Goal: Task Accomplishment & Management: Manage account settings

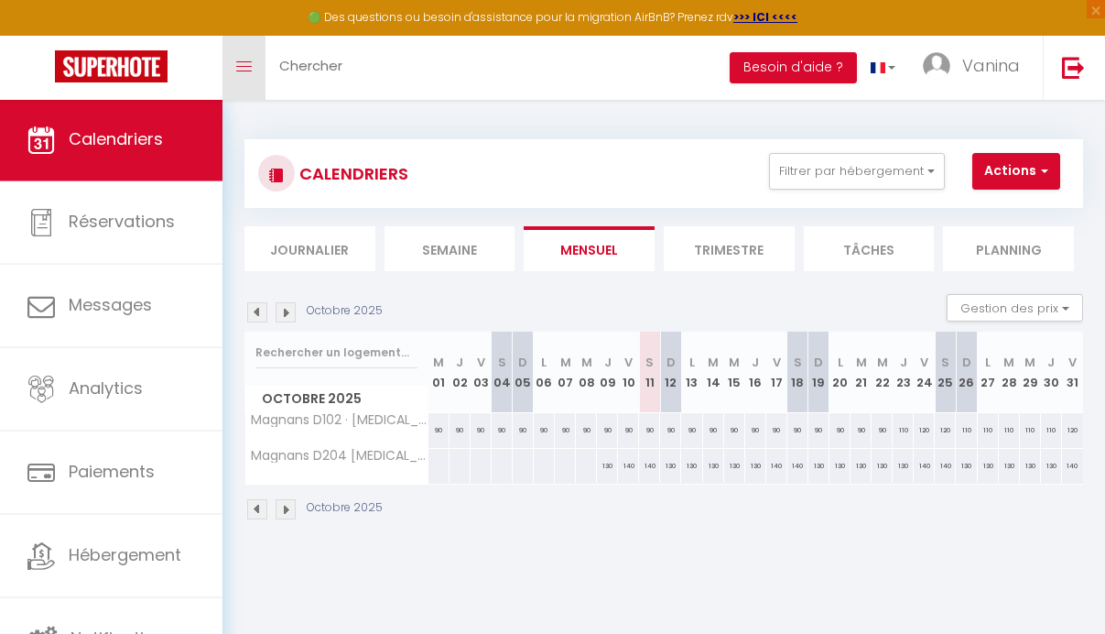
click at [245, 68] on icon "Toggle menubar" at bounding box center [244, 66] width 16 height 11
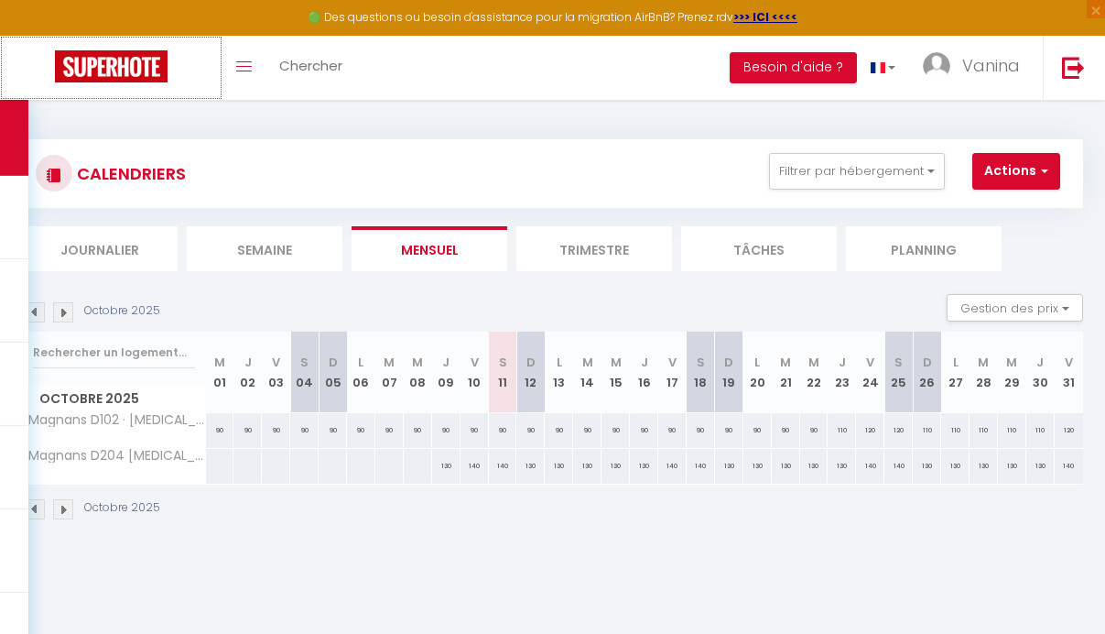
click at [125, 67] on img at bounding box center [111, 66] width 113 height 32
click at [1004, 65] on span "Vanina" at bounding box center [991, 65] width 58 height 23
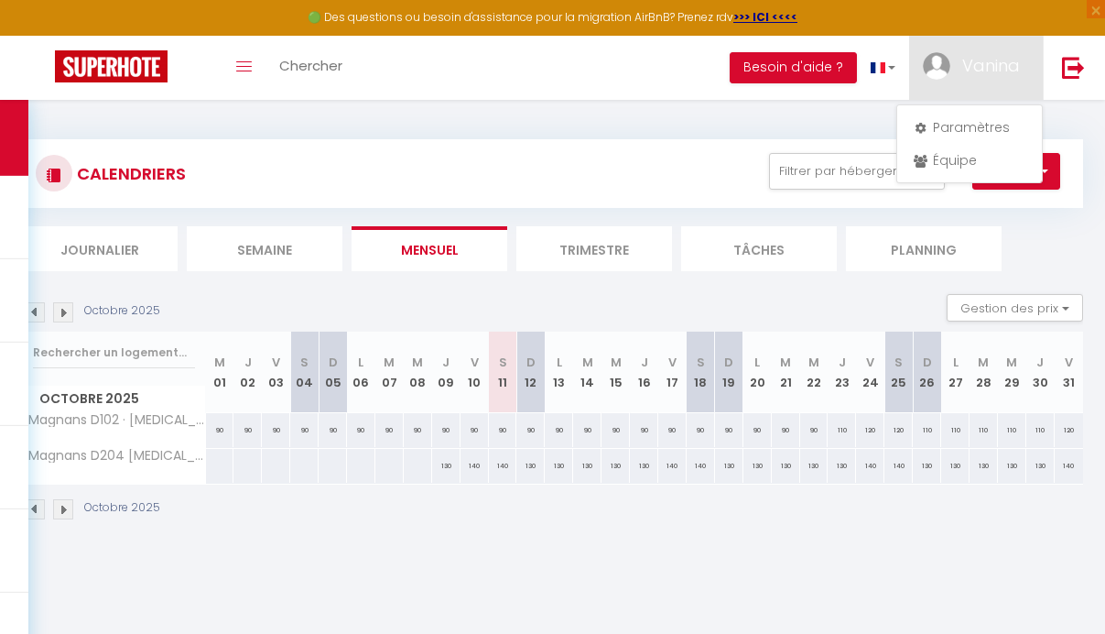
click at [615, 59] on div "Toggle menubar Chercher BUTTON Besoin d'aide ? Vanina Paramètres Équipe" at bounding box center [612, 68] width 959 height 64
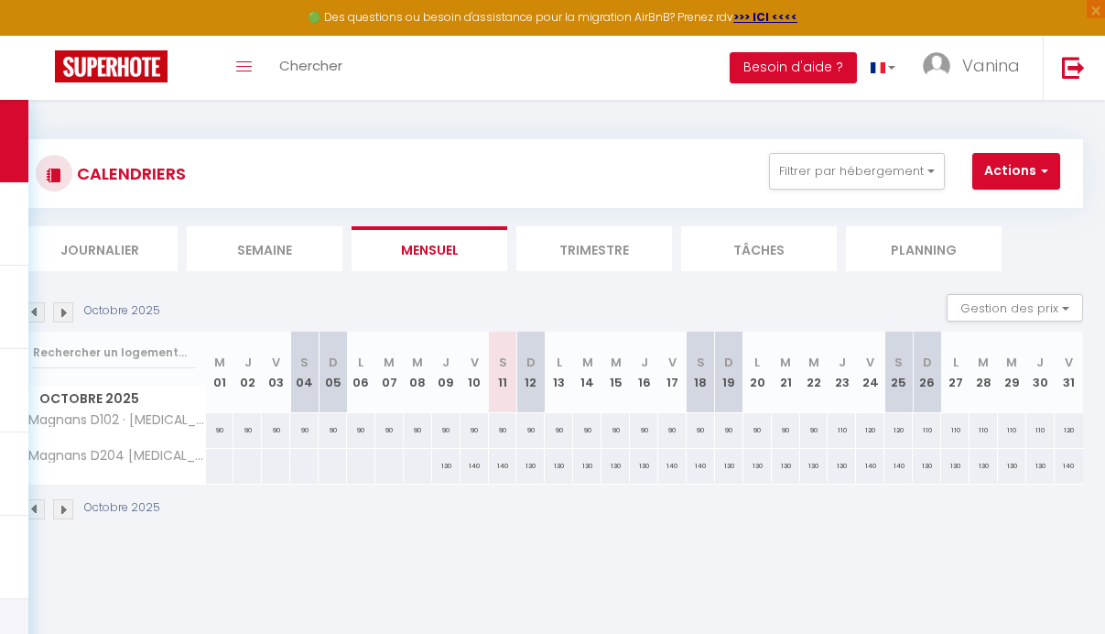
click at [255, 69] on link "Toggle menubar" at bounding box center [244, 68] width 43 height 64
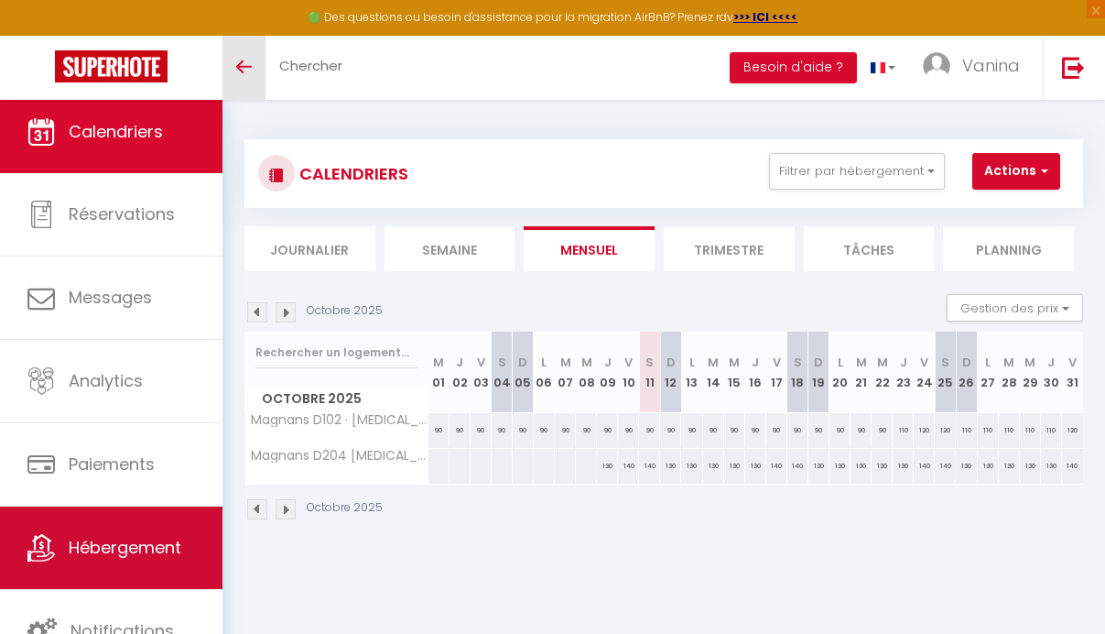
click at [103, 571] on link "Hébergement" at bounding box center [111, 547] width 223 height 82
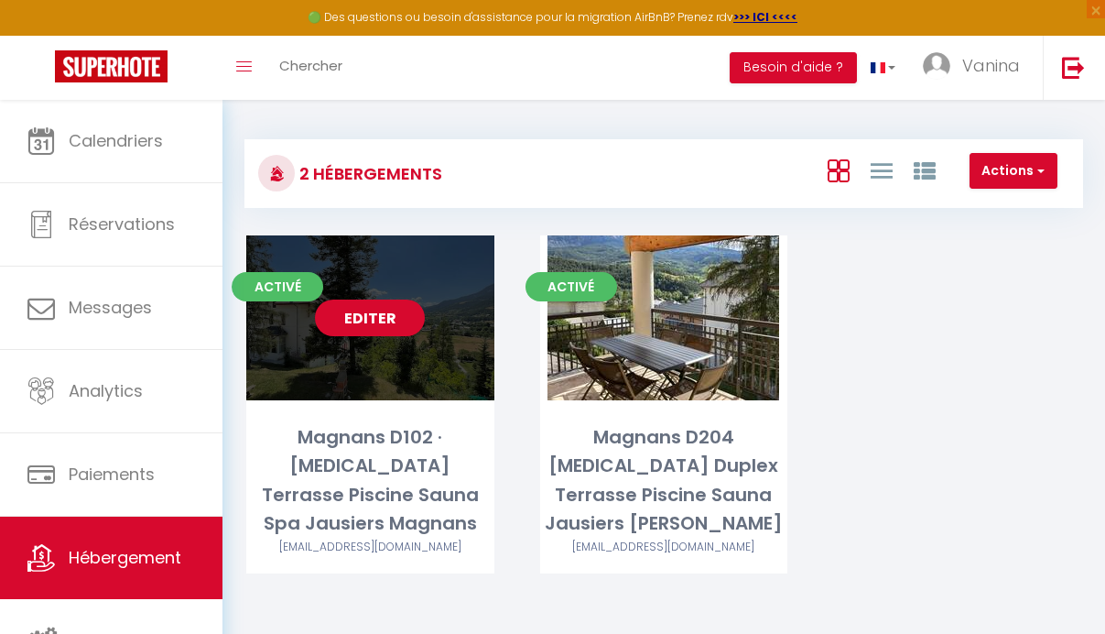
click at [380, 320] on link "Editer" at bounding box center [370, 317] width 110 height 37
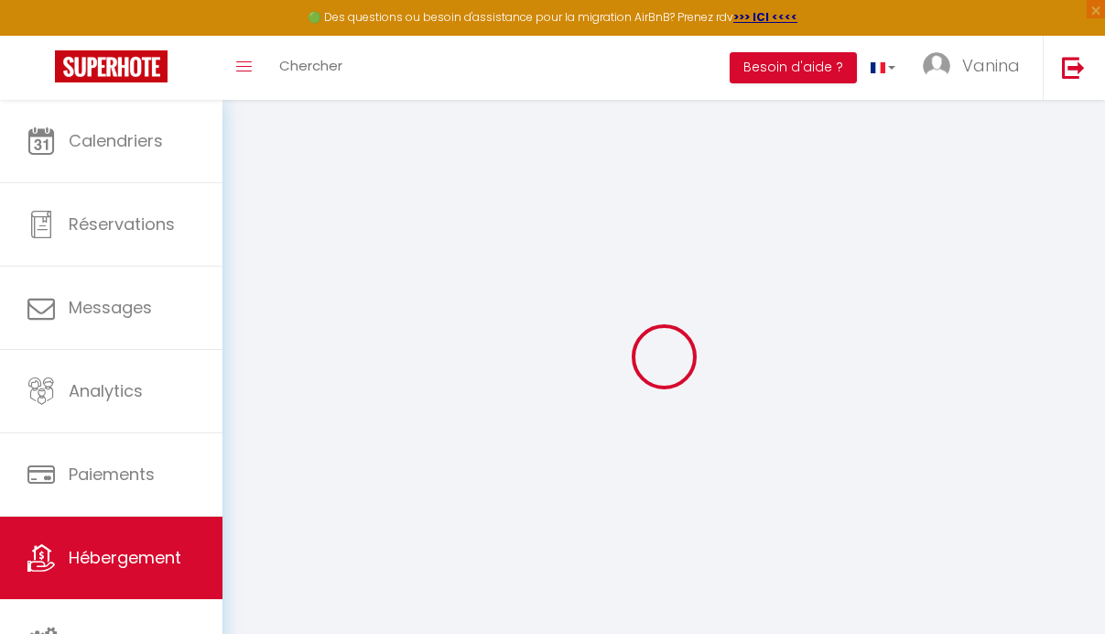
select select
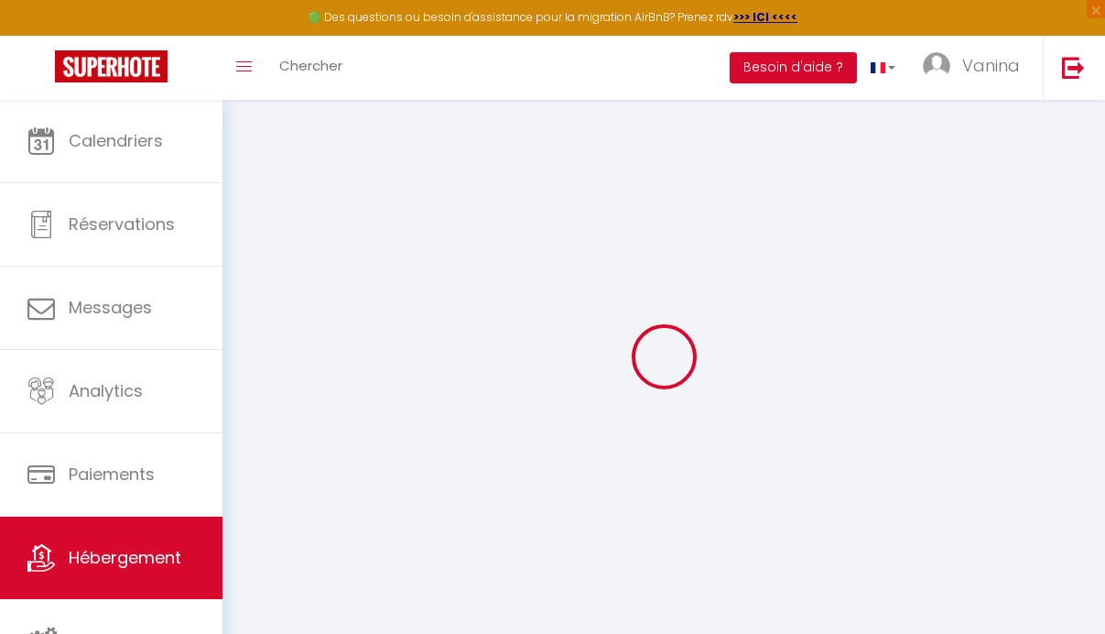
checkbox input "false"
select select
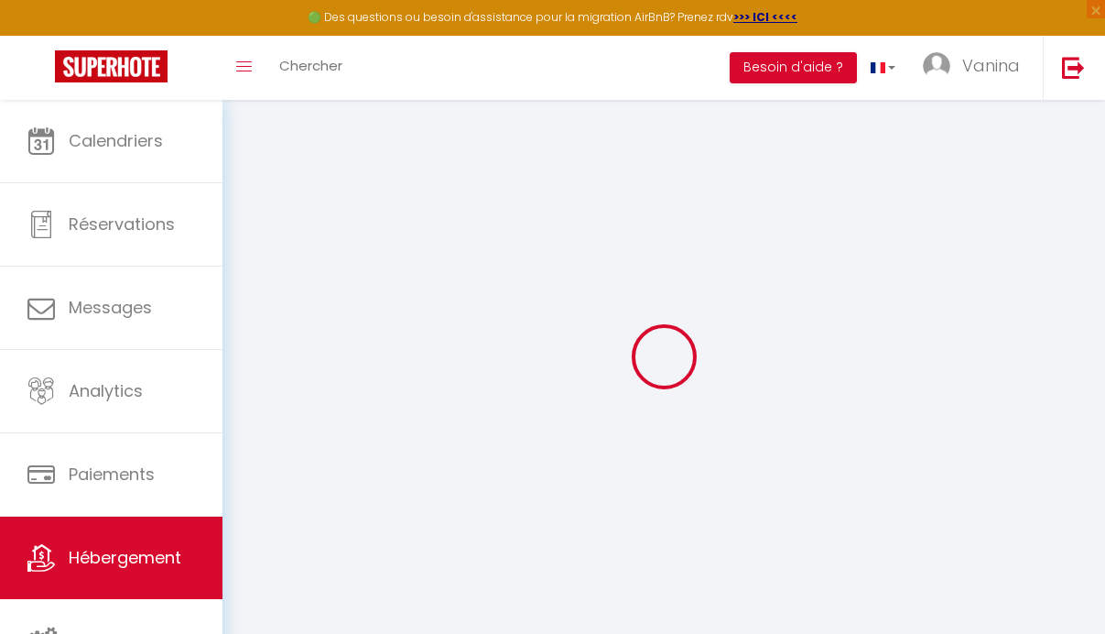
select select
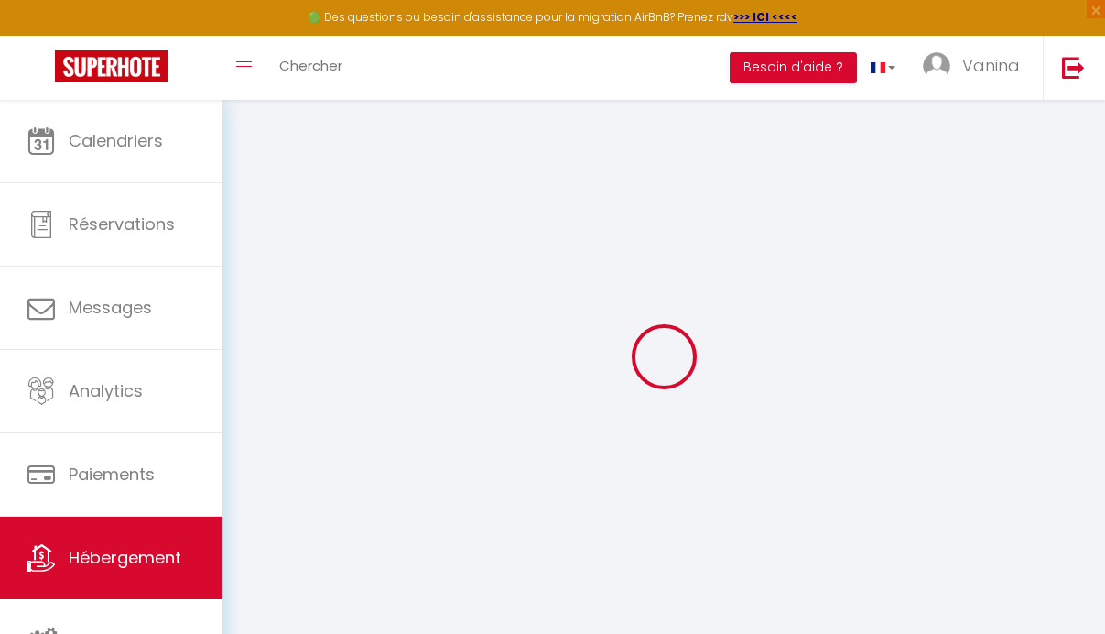
select select
checkbox input "false"
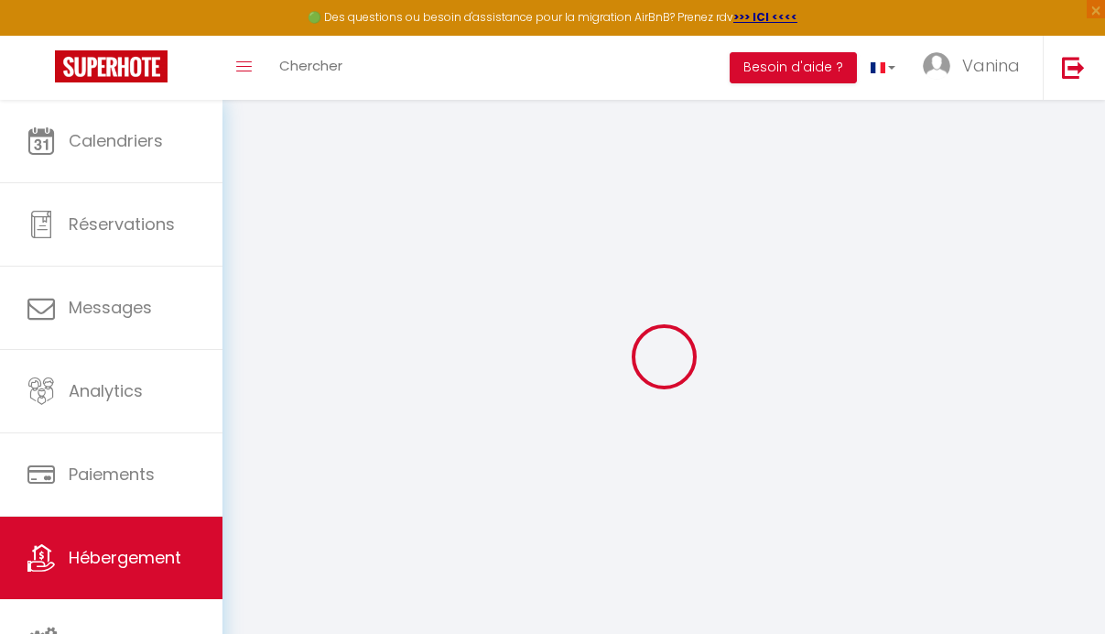
checkbox input "false"
select select
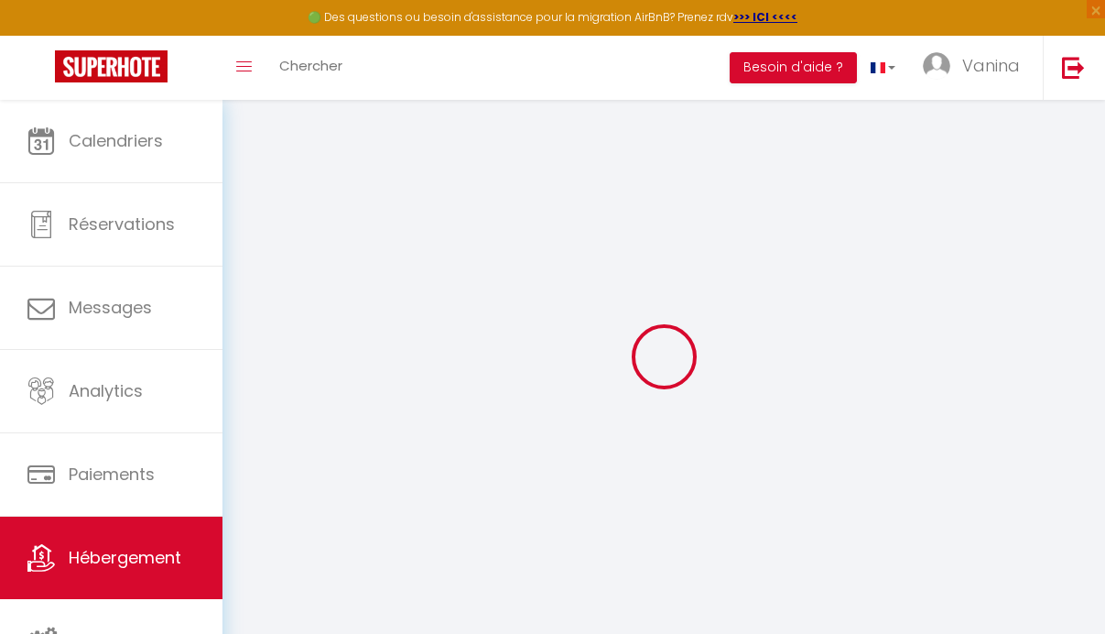
select select
checkbox input "false"
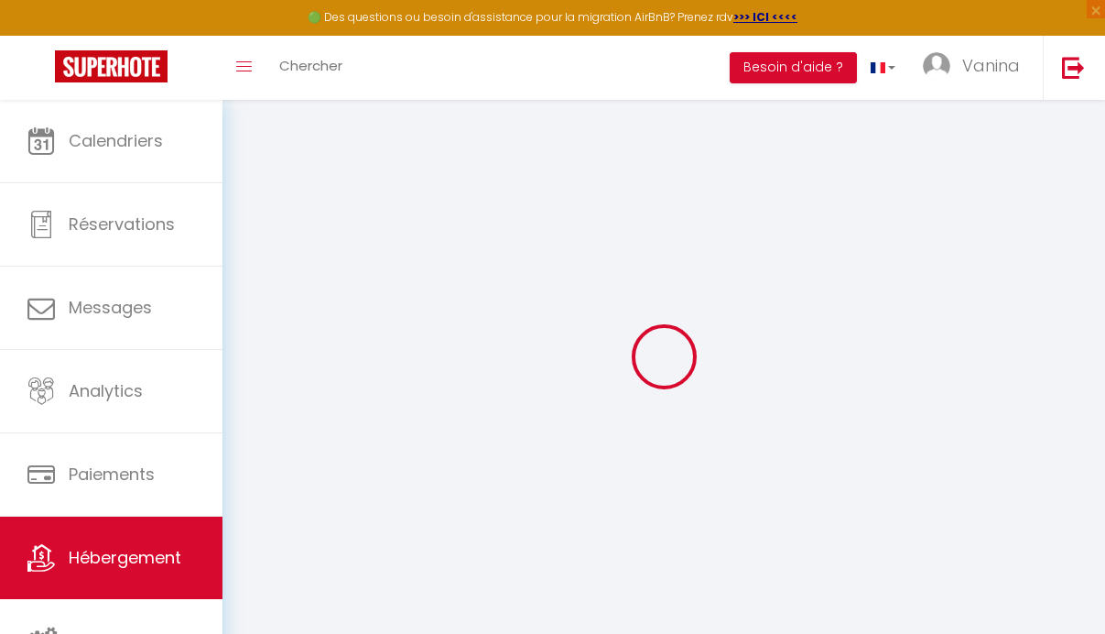
checkbox input "false"
select select
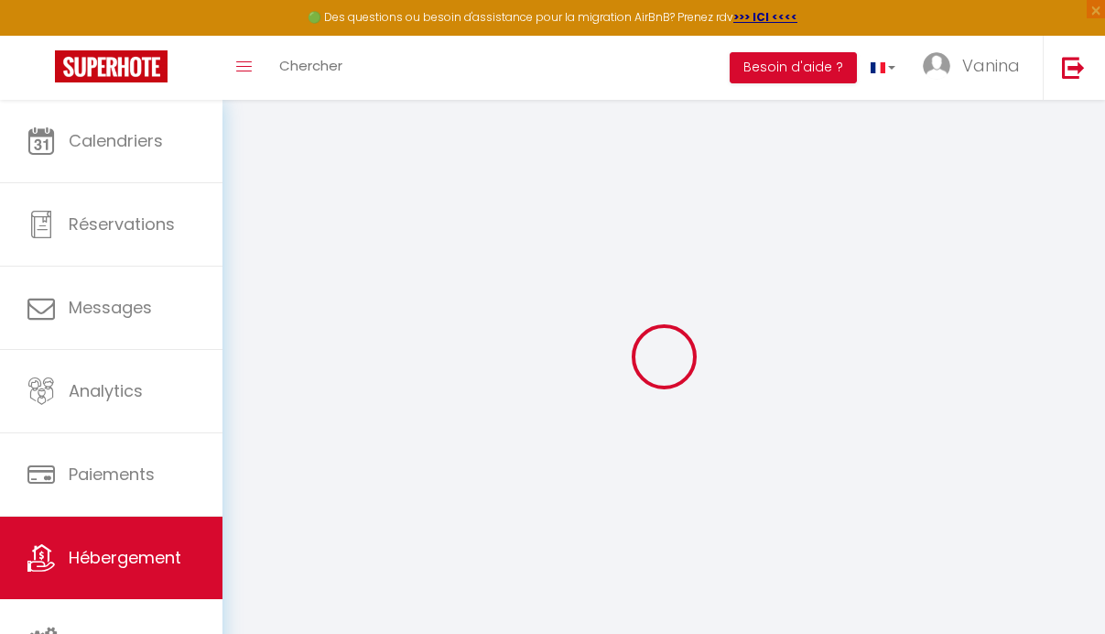
select select
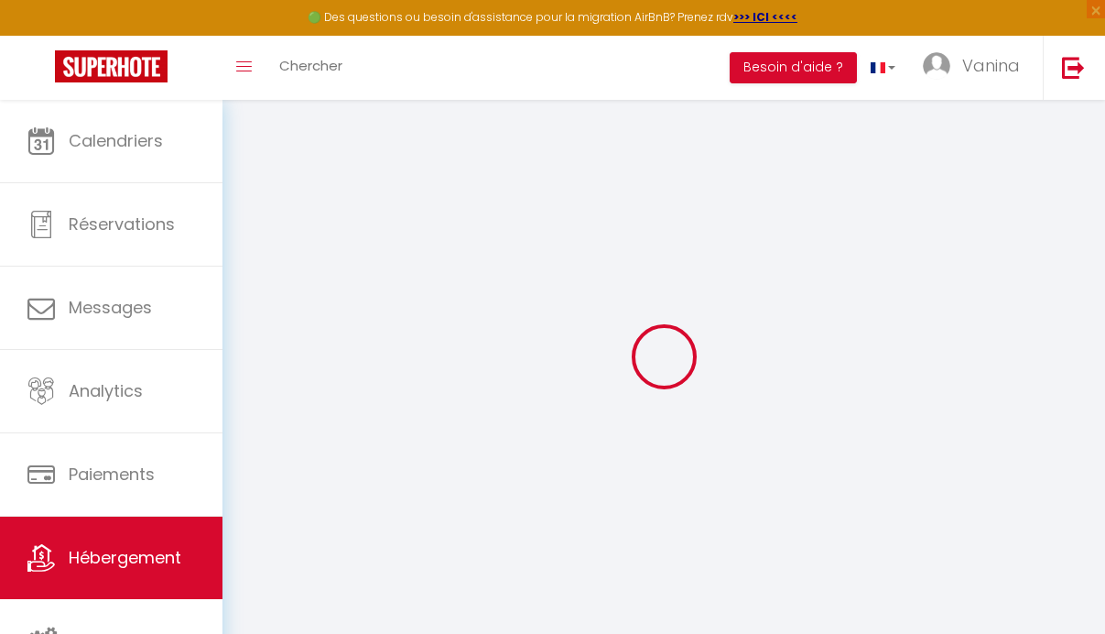
select select
checkbox input "false"
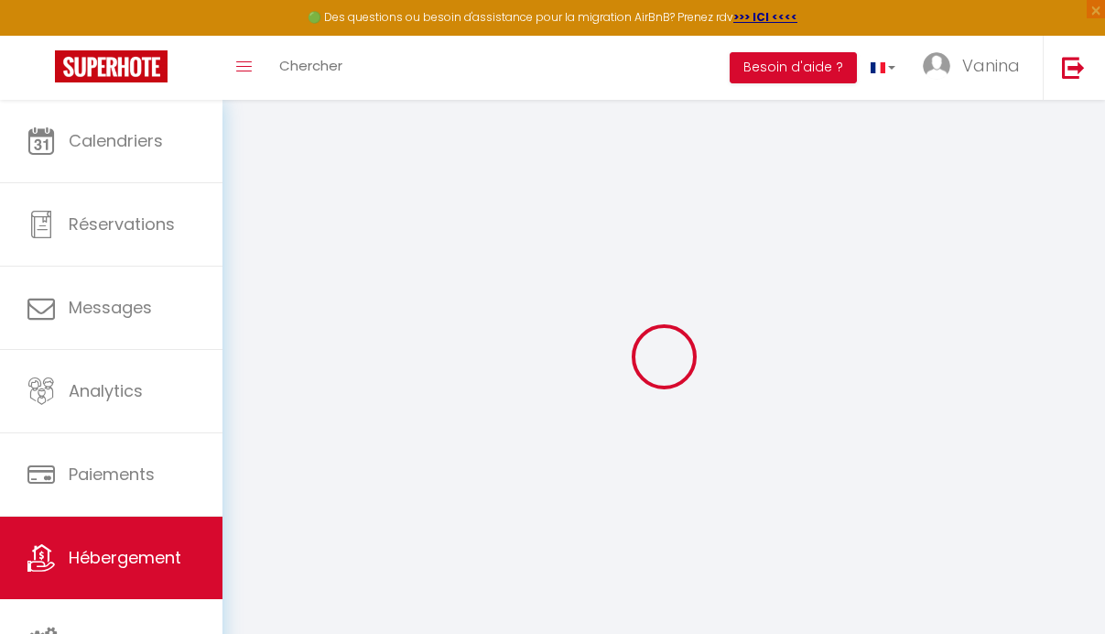
select select
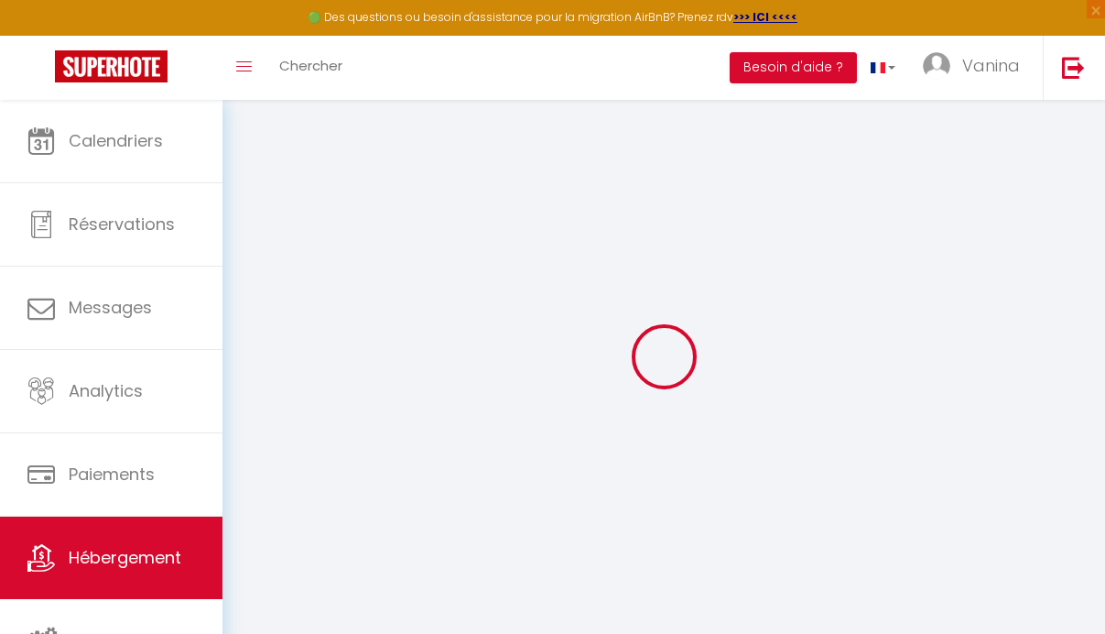
select select
checkbox input "false"
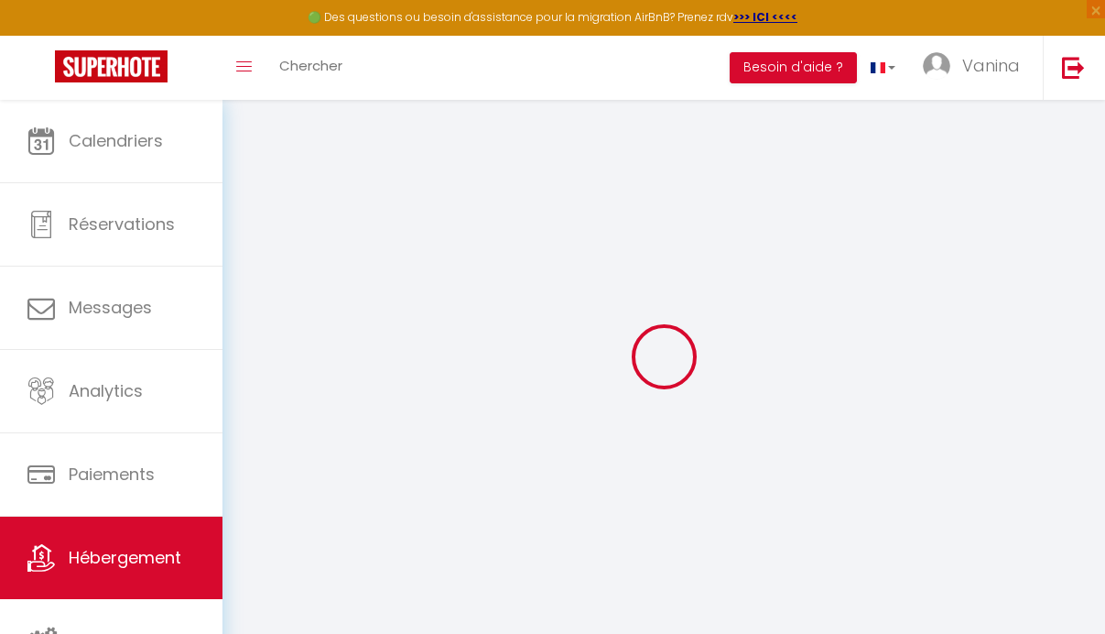
checkbox input "false"
select select
type input "Magnans D102 · [MEDICAL_DATA] Terrasse Piscine Sauna Spa Jausiers Magnans"
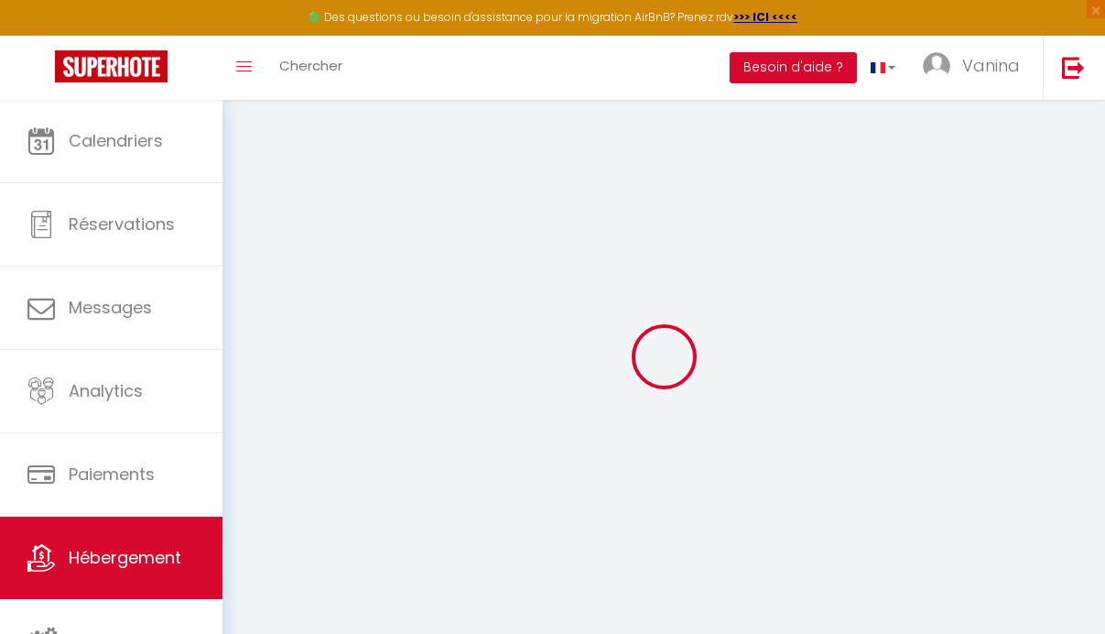
select select "6"
select select "2"
type input "110"
select select
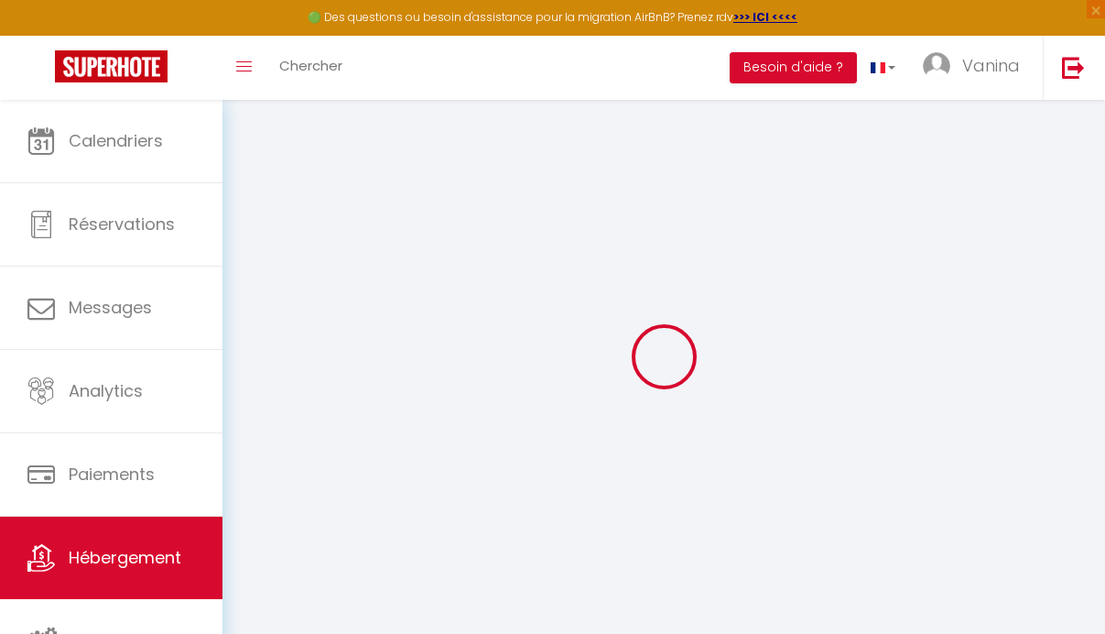
select select
type input "189 montée des MAGNANS"
type input "04850"
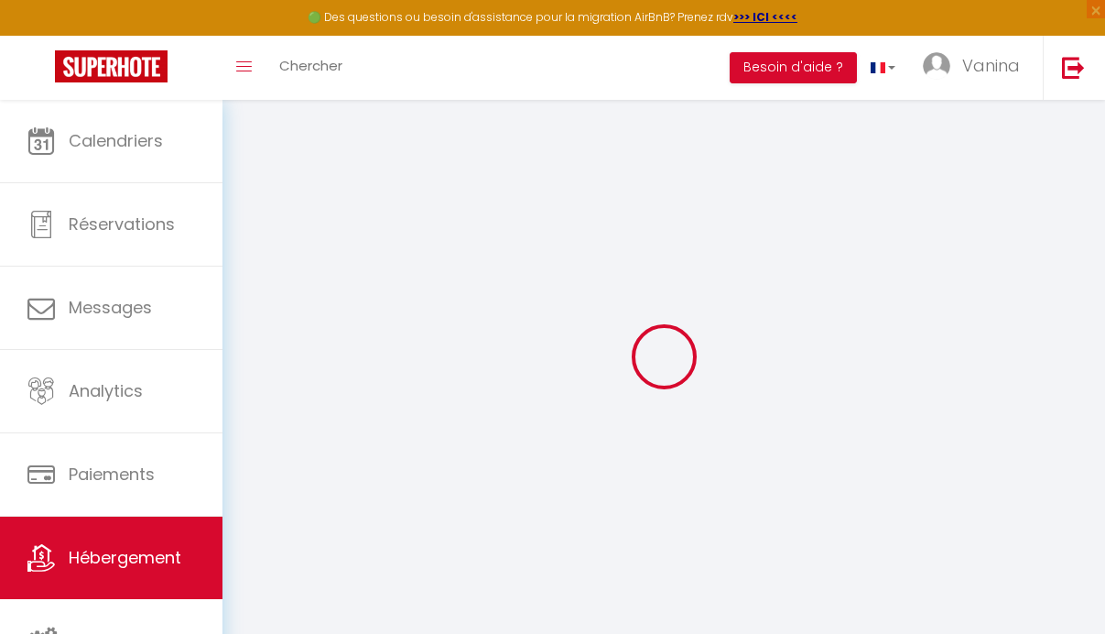
type input "Jausiers"
type input "[EMAIL_ADDRESS][DOMAIN_NAME]"
select select
checkbox input "false"
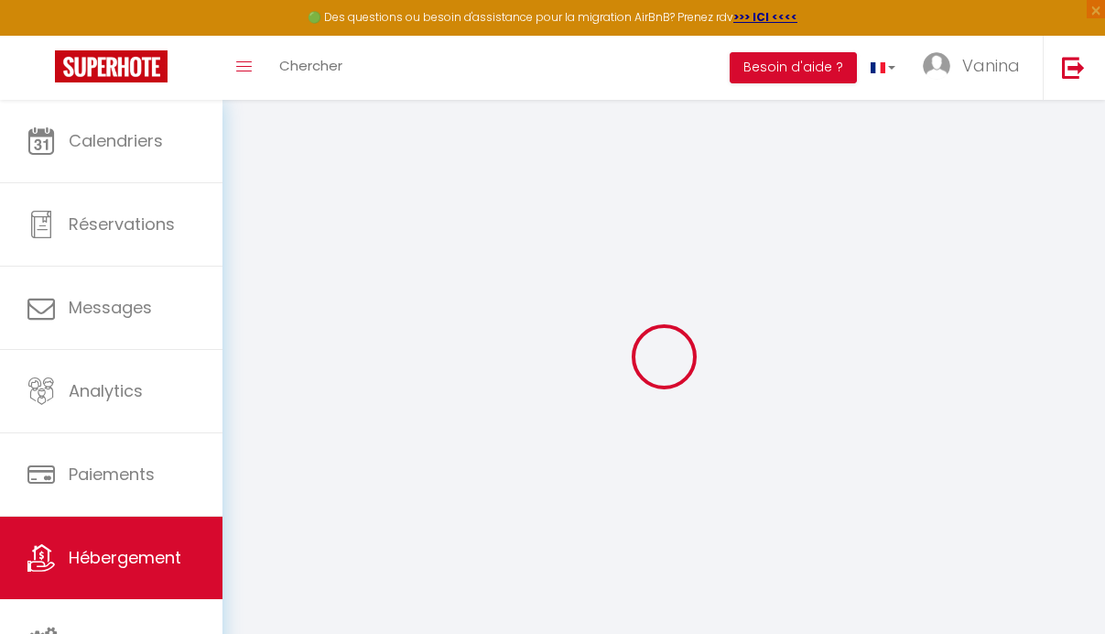
checkbox input "false"
select select
type input "0"
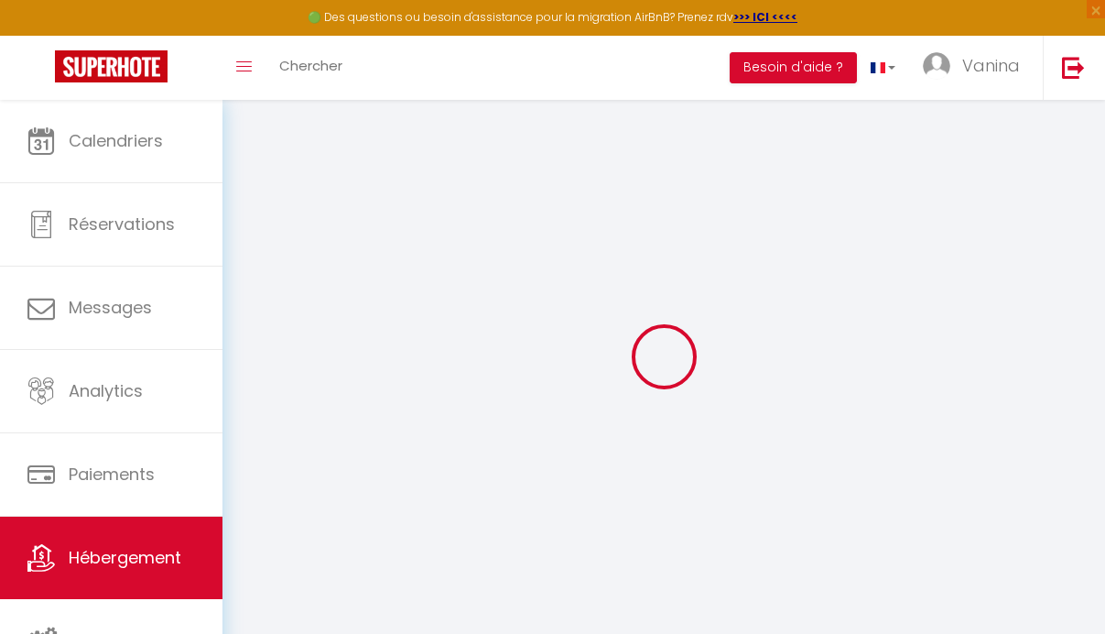
type input "0"
select select
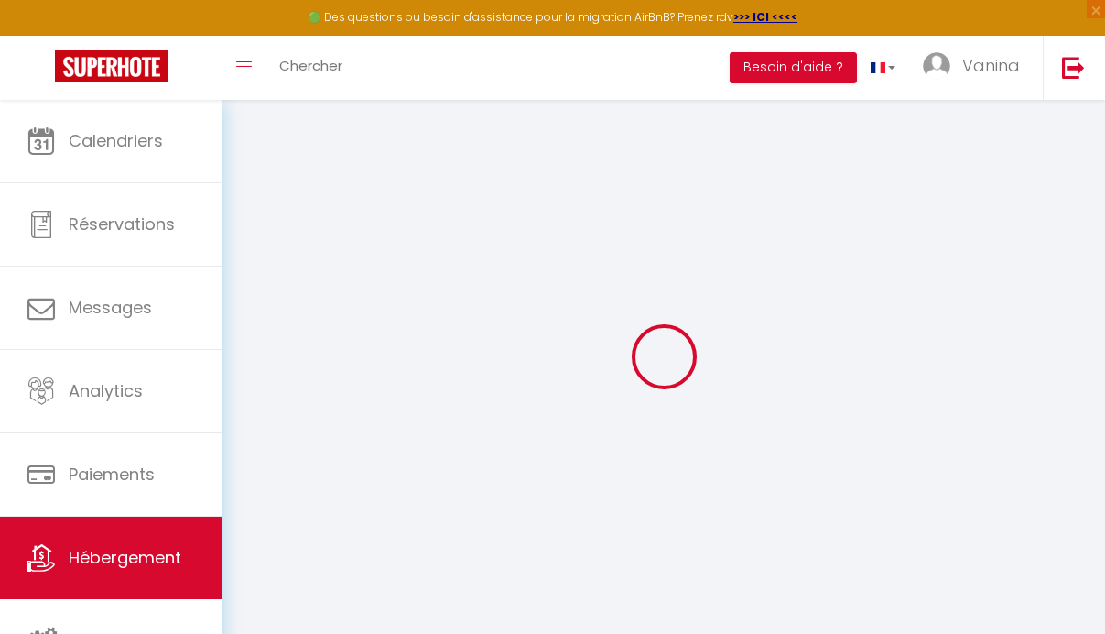
select select
checkbox input "false"
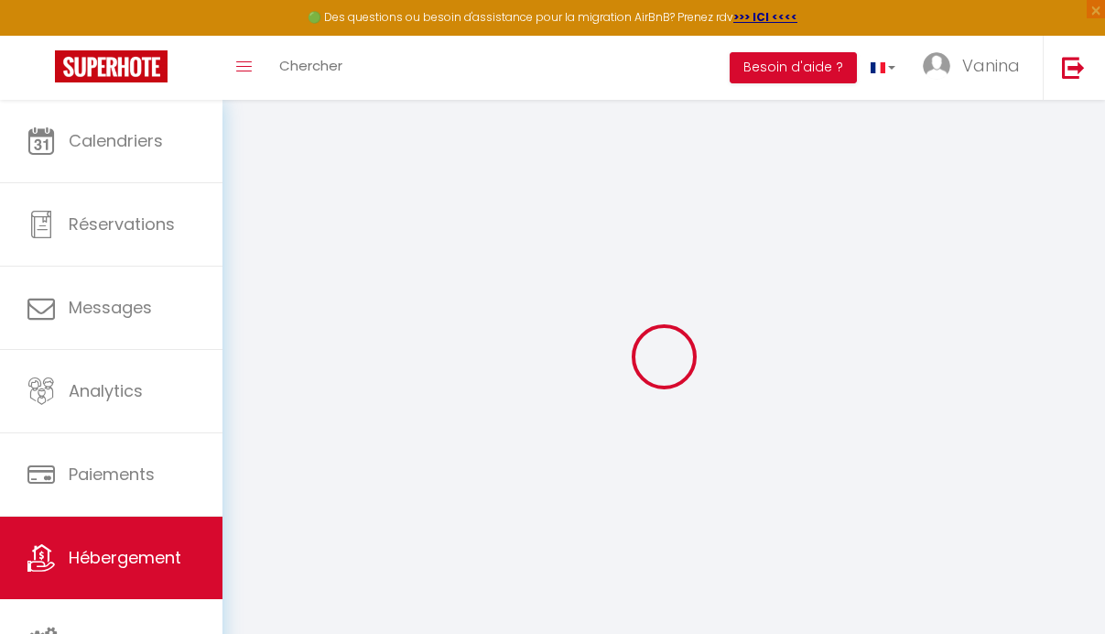
checkbox input "false"
select select
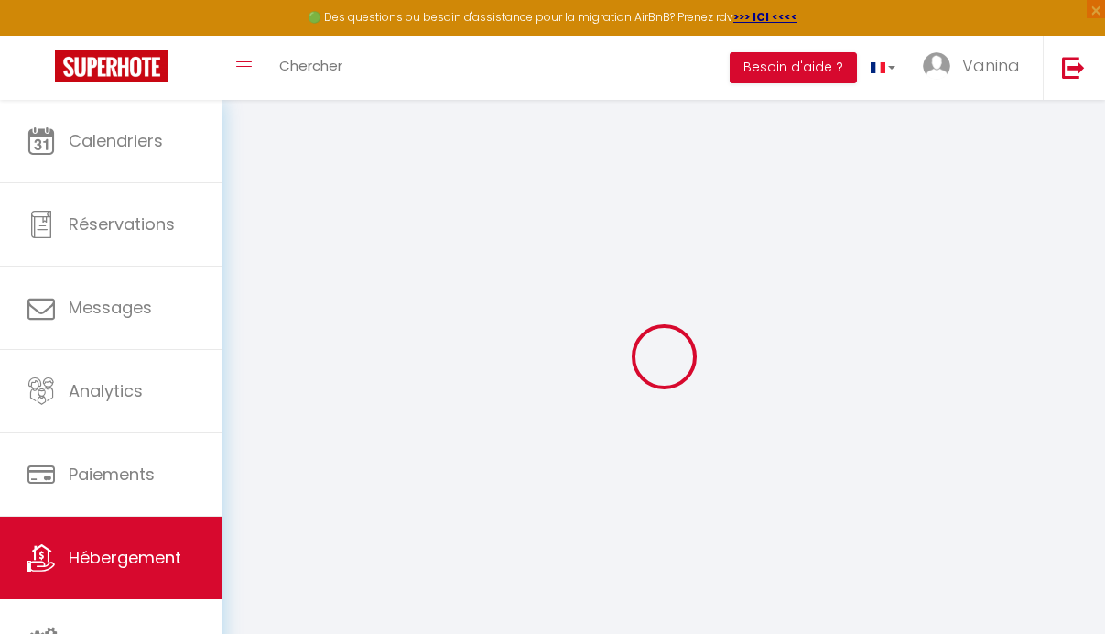
select select
checkbox input "false"
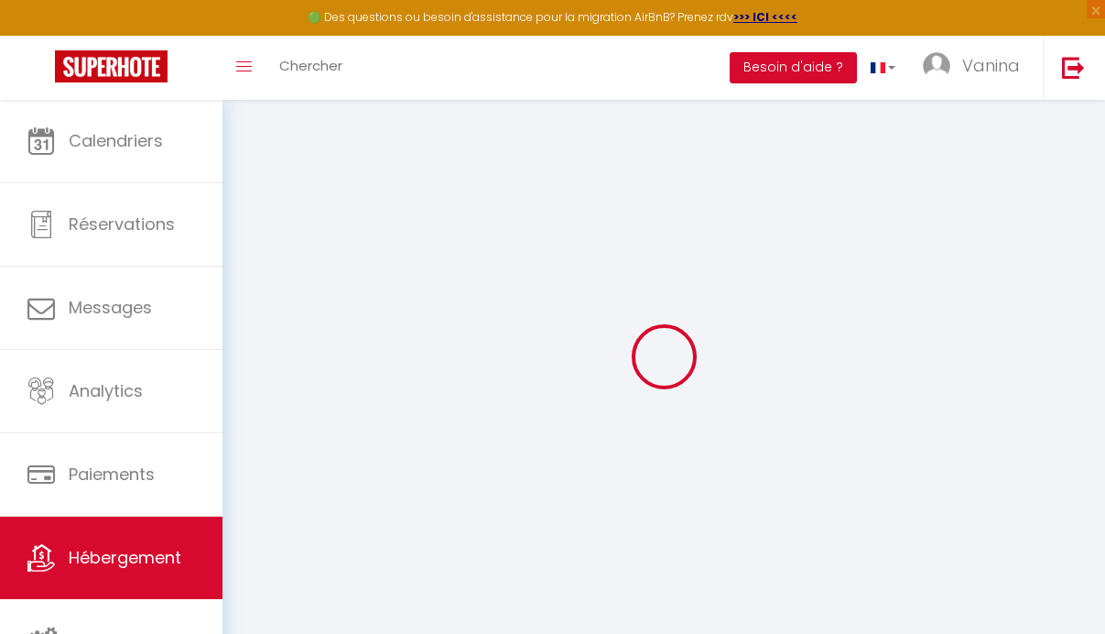
checkbox input "false"
select select
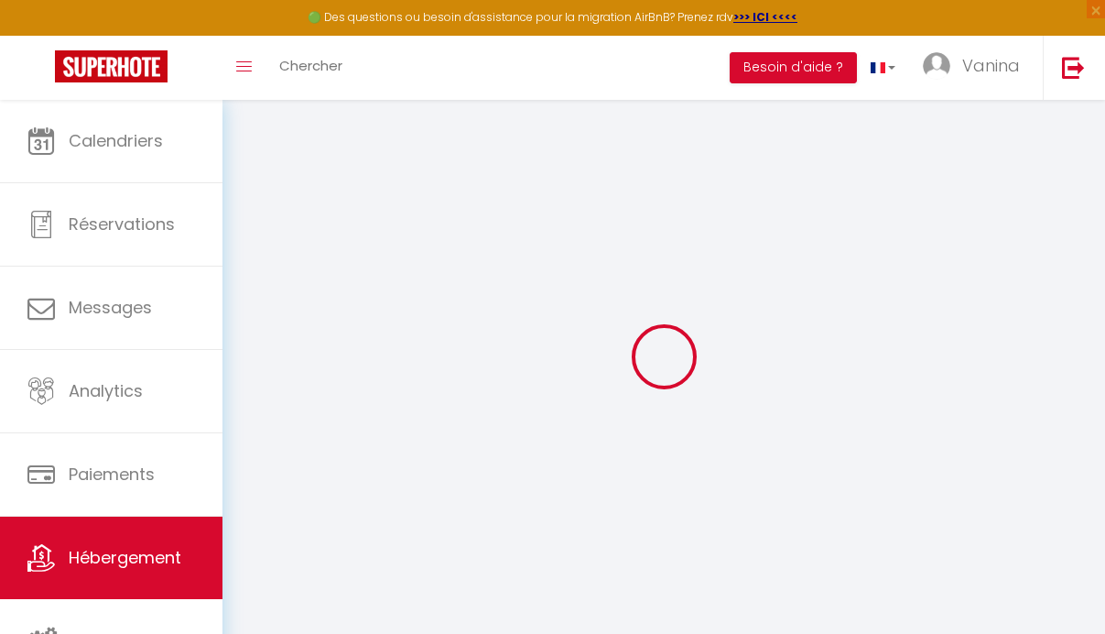
select select
checkbox input "false"
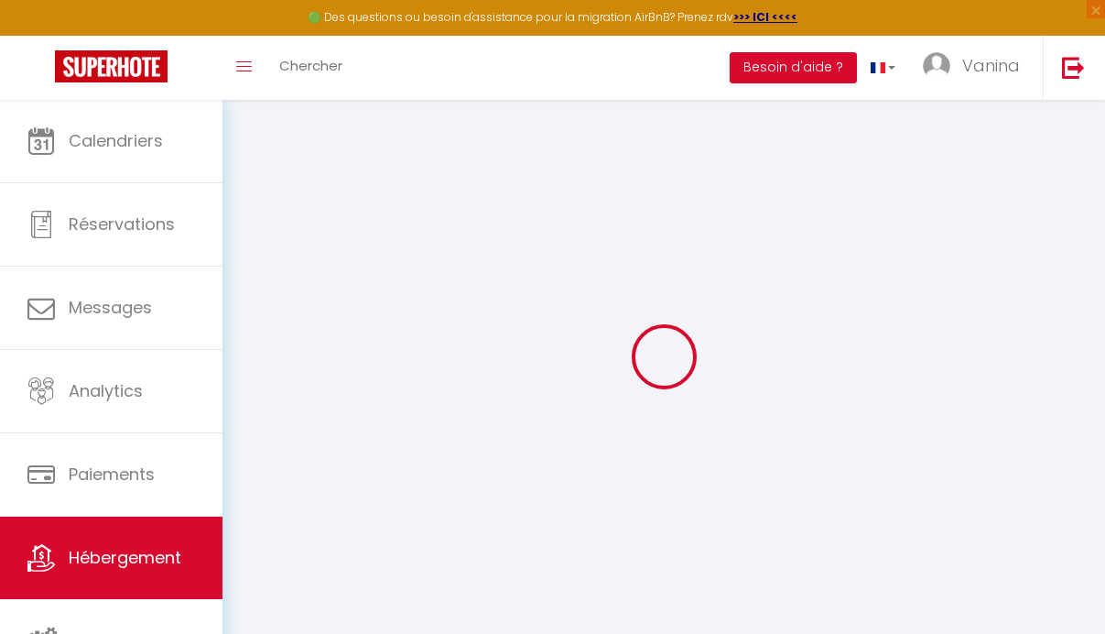
checkbox input "false"
select select
checkbox input "false"
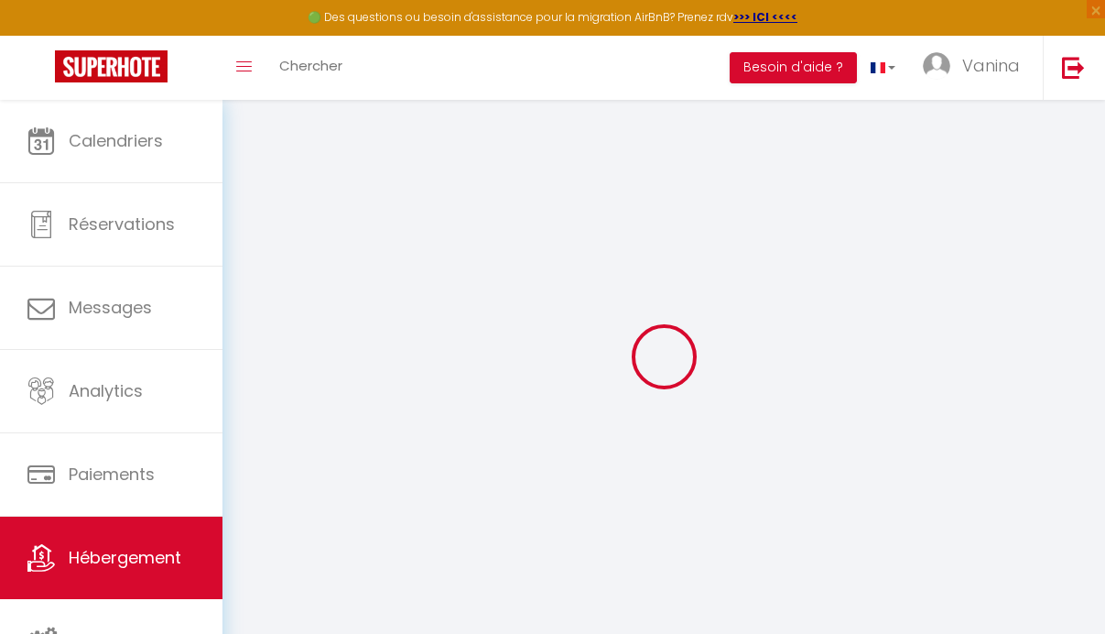
checkbox input "false"
select select "16:00"
select select "23:45"
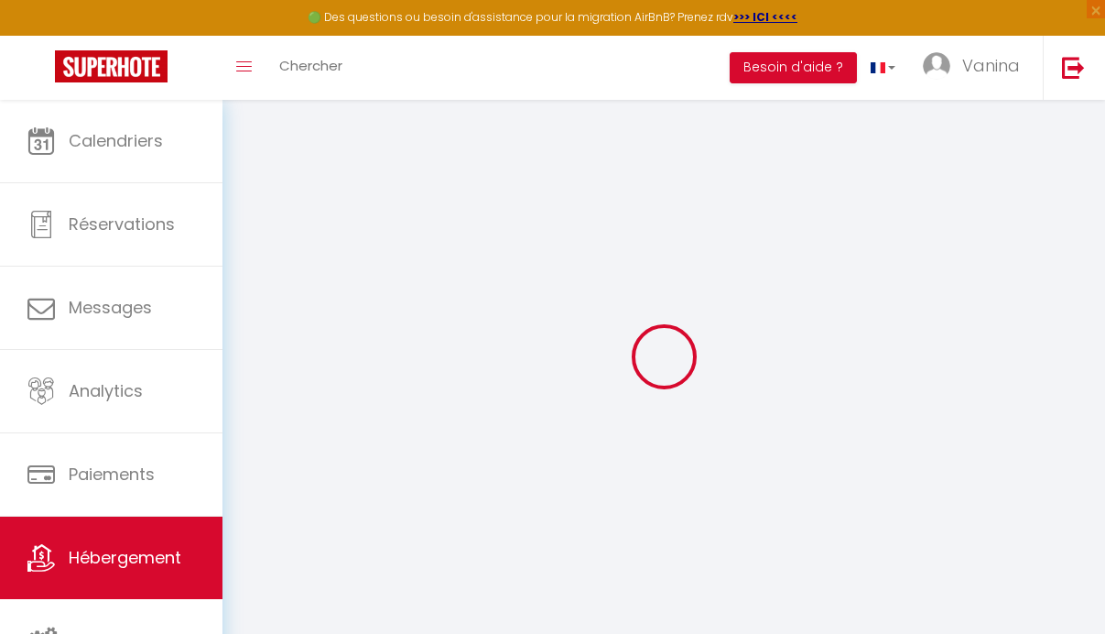
select select "10:00"
select select "30"
select select "120"
select select
checkbox input "false"
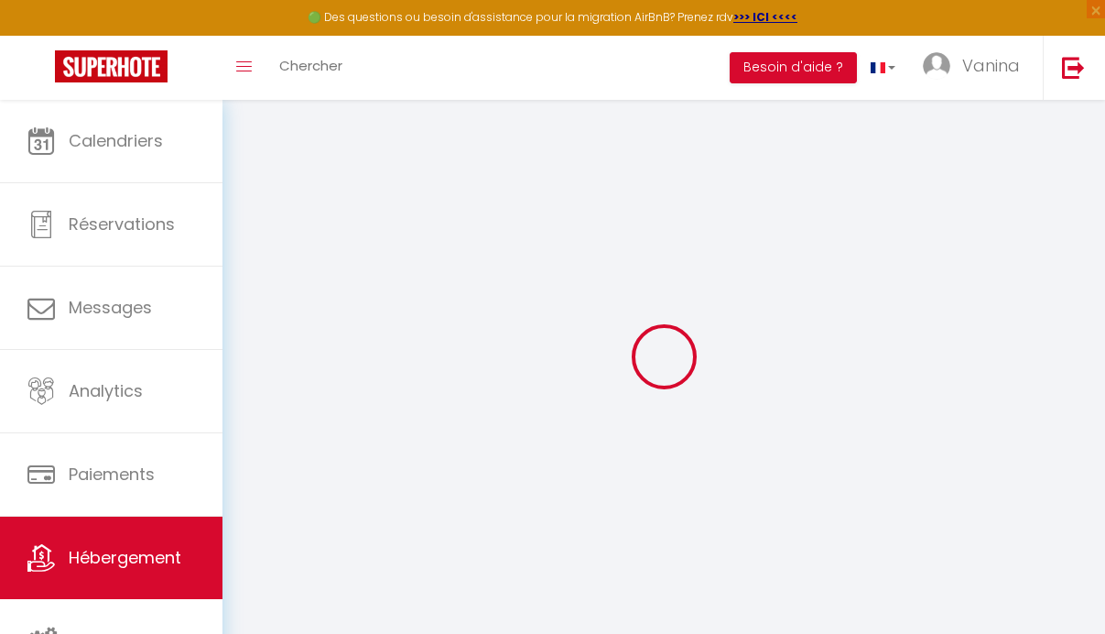
checkbox input "false"
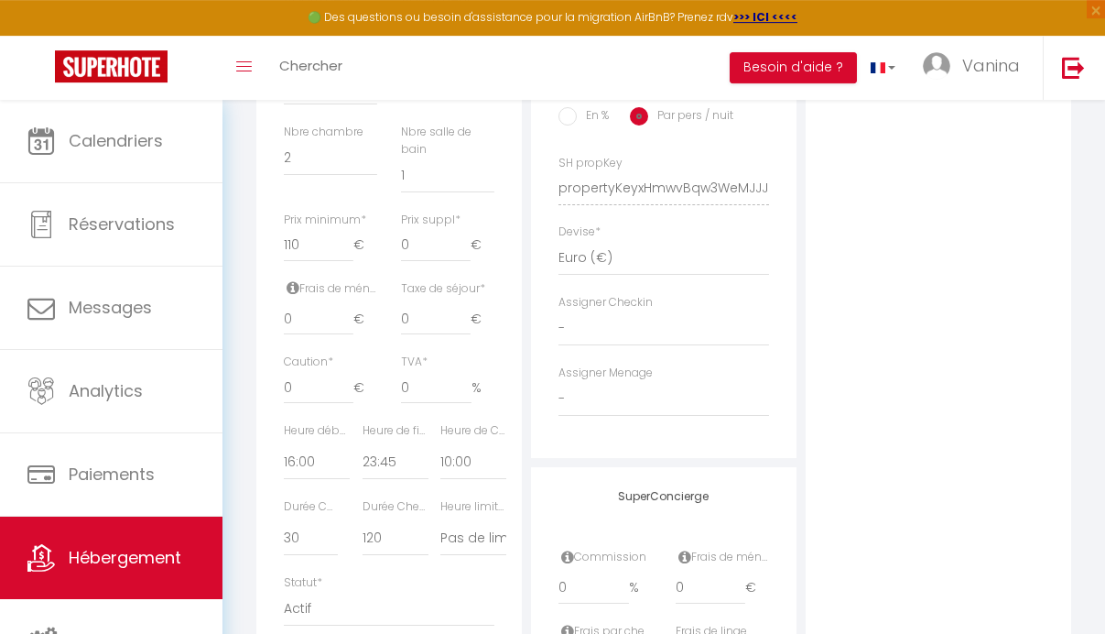
scroll to position [771, 0]
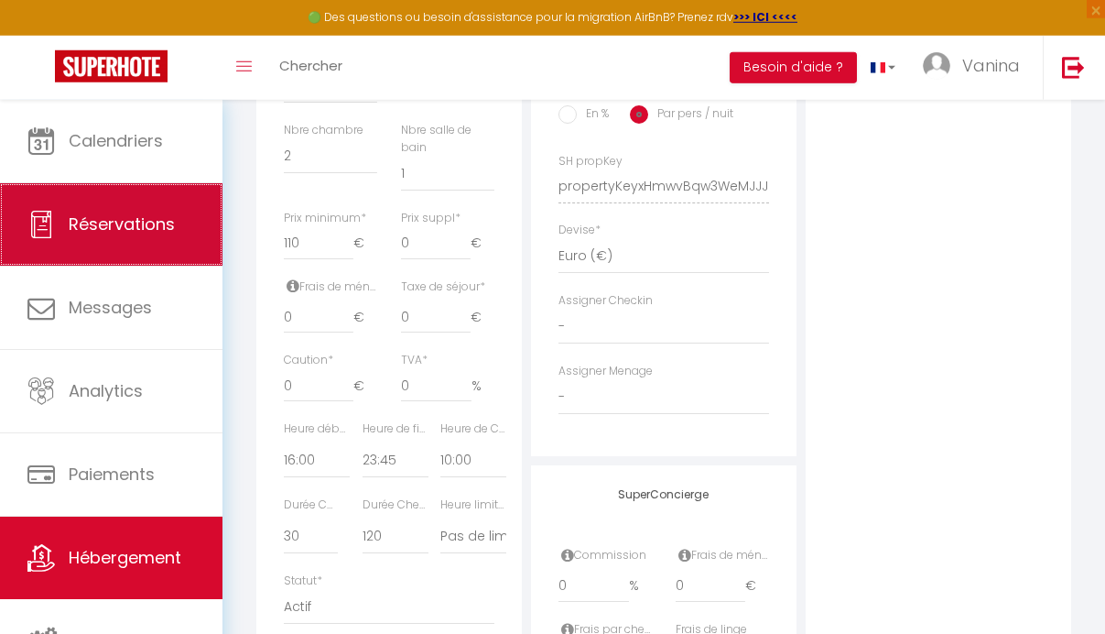
click at [137, 225] on span "Réservations" at bounding box center [122, 223] width 106 height 23
select select "not_cancelled"
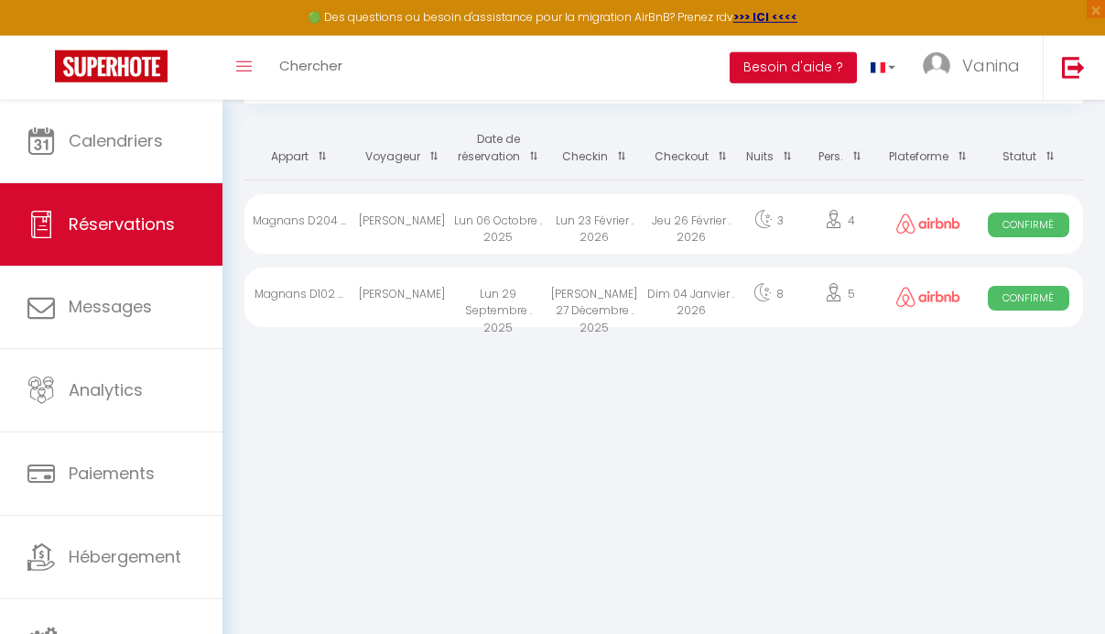
scroll to position [99, 0]
